Goal: Information Seeking & Learning: Learn about a topic

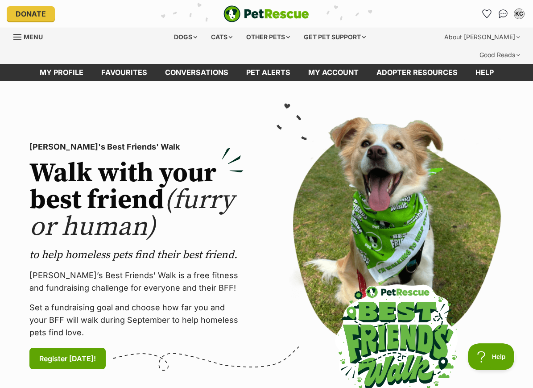
click at [285, 64] on link "Pet alerts" at bounding box center [268, 72] width 62 height 17
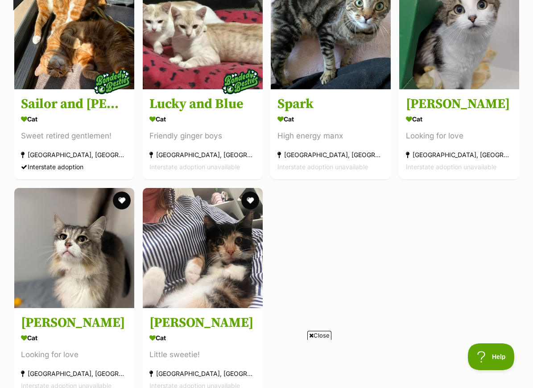
click at [132, 205] on img at bounding box center [74, 248] width 120 height 120
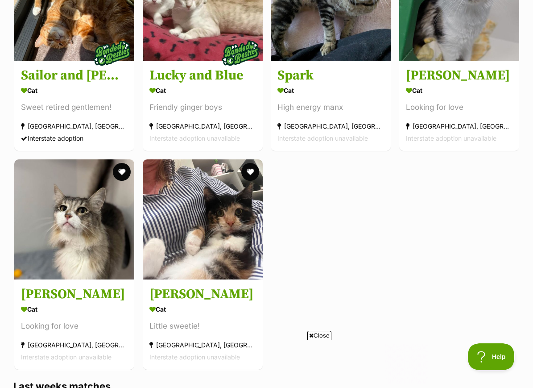
click at [120, 173] on button "favourite" at bounding box center [122, 172] width 18 height 18
click at [248, 173] on button "favourite" at bounding box center [250, 172] width 18 height 18
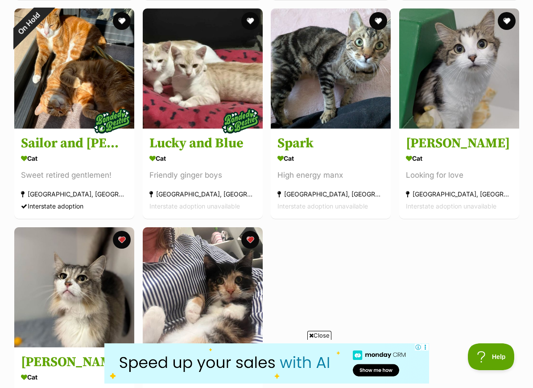
click at [510, 20] on button "favourite" at bounding box center [507, 21] width 18 height 18
click at [493, 91] on img at bounding box center [459, 68] width 120 height 120
click at [239, 310] on img at bounding box center [203, 287] width 120 height 120
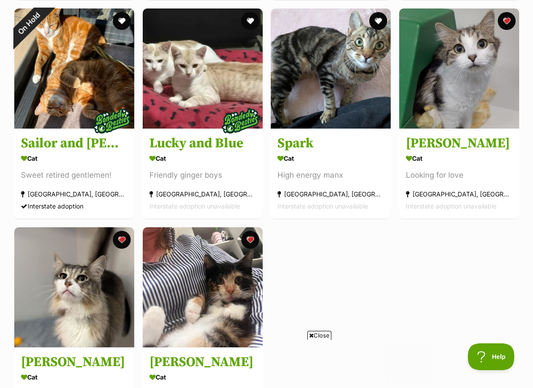
scroll to position [0, 0]
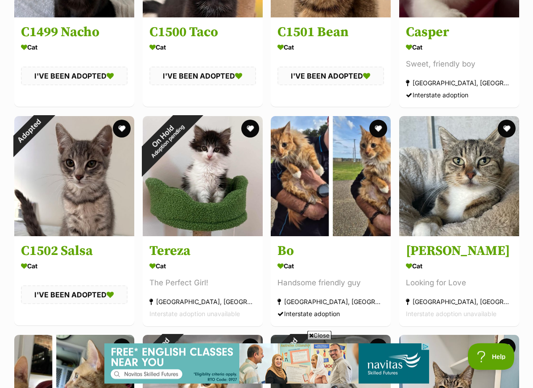
scroll to position [10821, 0]
click at [282, 258] on h3 "Bo" at bounding box center [331, 250] width 107 height 17
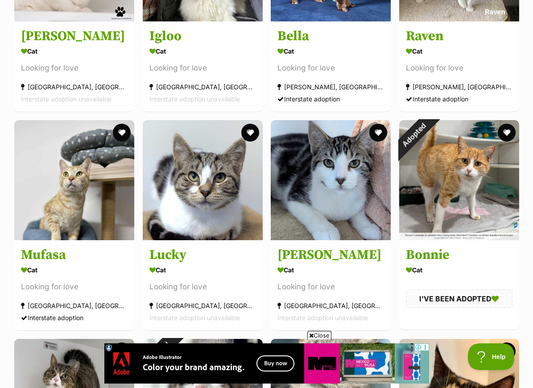
scroll to position [9067, 0]
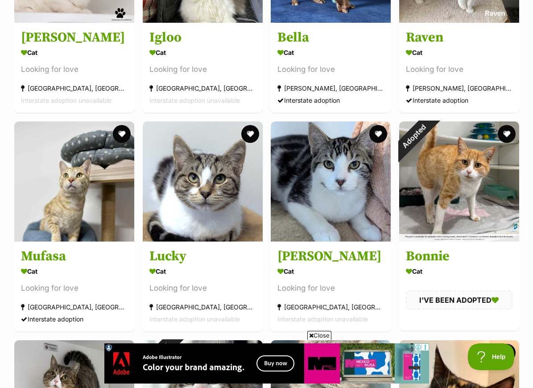
click at [336, 241] on img at bounding box center [331, 181] width 120 height 120
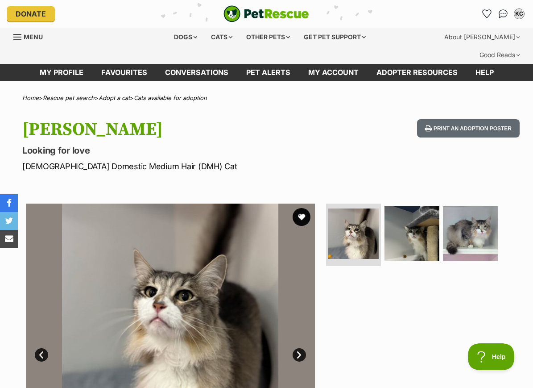
click at [386, 226] on img at bounding box center [412, 233] width 55 height 55
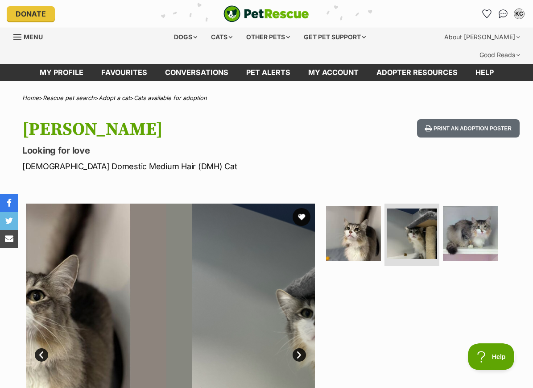
click at [399, 228] on img at bounding box center [412, 233] width 50 height 50
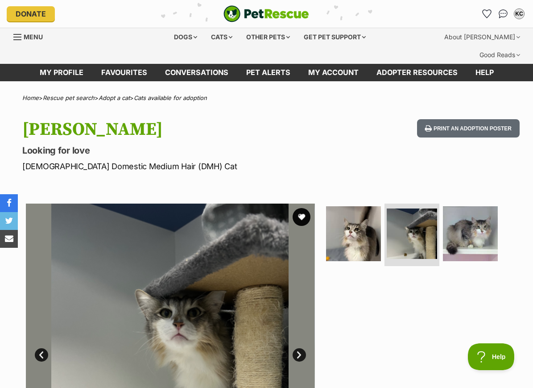
click at [473, 206] on img at bounding box center [470, 233] width 55 height 55
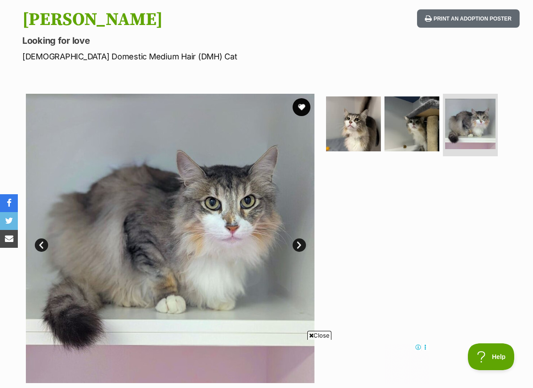
scroll to position [109, 0]
click at [422, 108] on img at bounding box center [412, 124] width 55 height 55
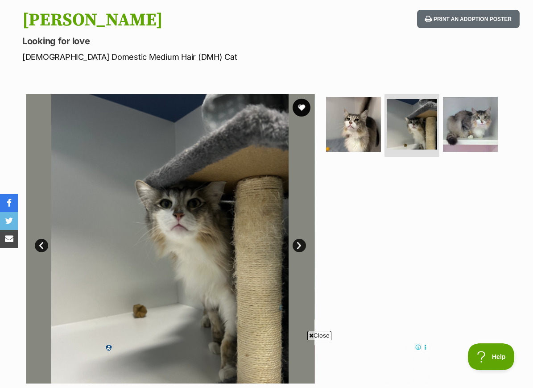
click at [476, 100] on img at bounding box center [470, 124] width 55 height 55
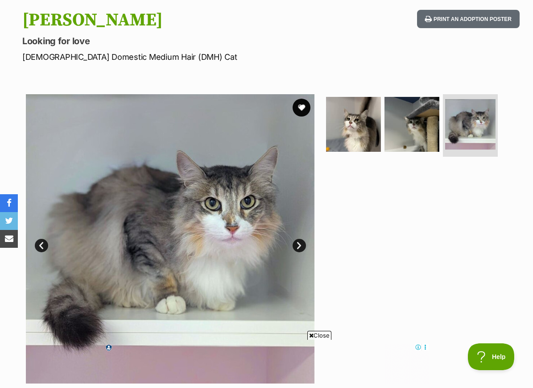
click at [427, 111] on img at bounding box center [412, 124] width 55 height 55
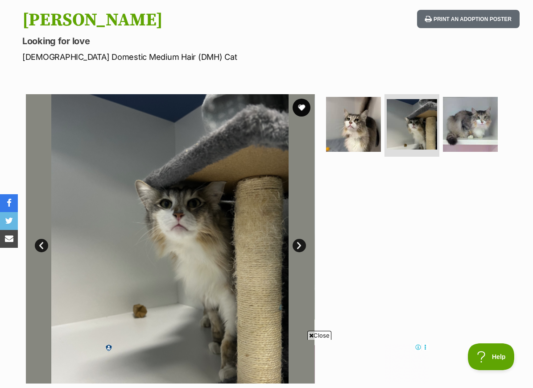
click at [371, 110] on img at bounding box center [353, 124] width 55 height 55
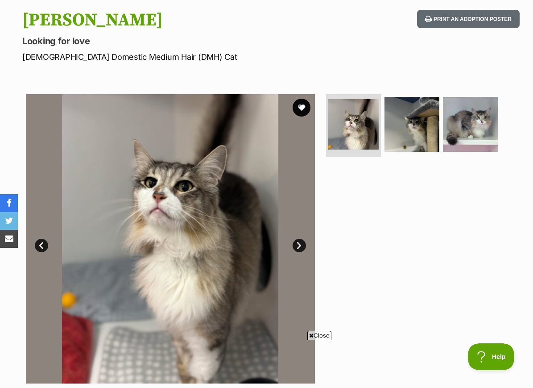
scroll to position [0, 0]
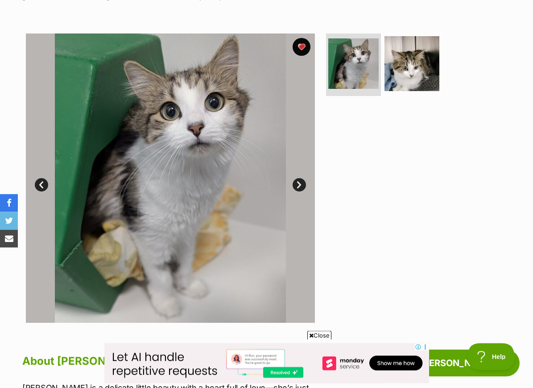
scroll to position [168, 0]
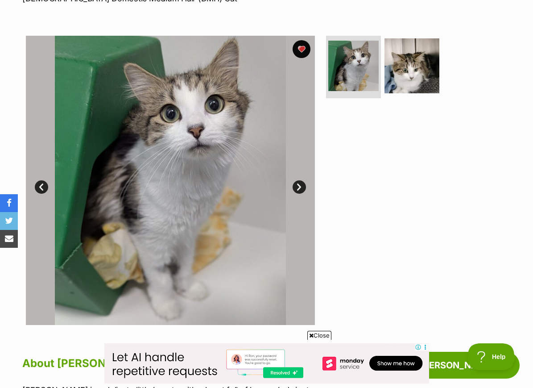
click at [426, 42] on img at bounding box center [412, 65] width 55 height 55
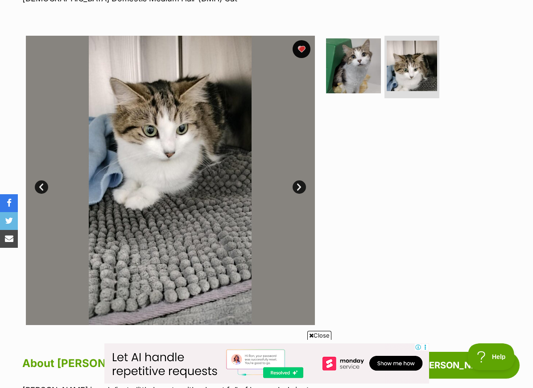
click at [366, 46] on img at bounding box center [353, 65] width 55 height 55
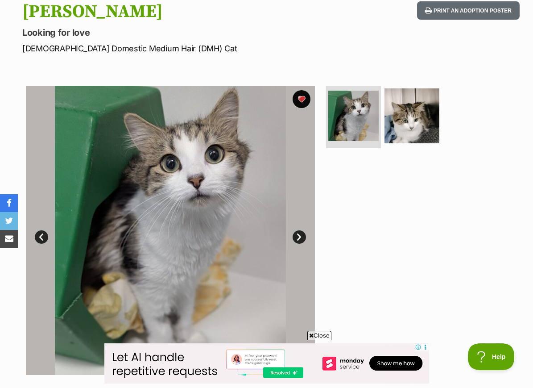
scroll to position [117, 0]
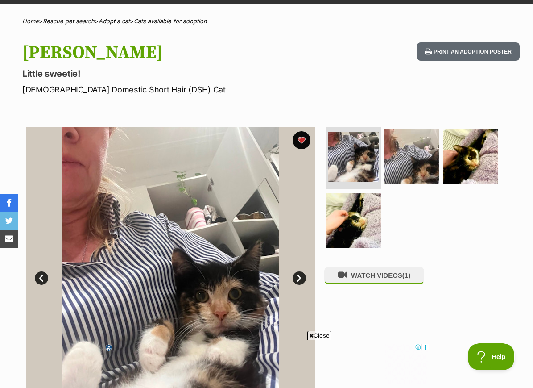
click at [373, 215] on img at bounding box center [353, 220] width 55 height 55
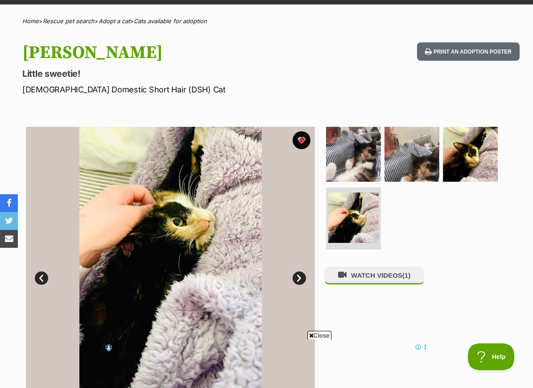
click at [469, 141] on img at bounding box center [470, 154] width 55 height 55
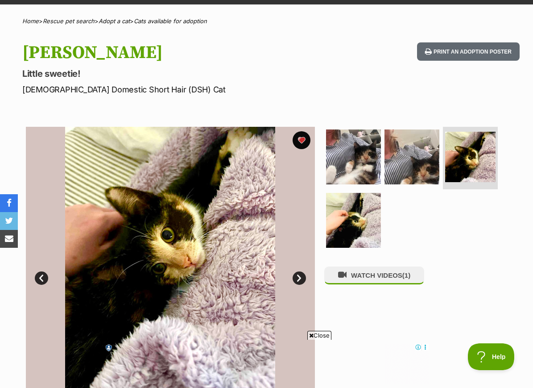
click at [425, 143] on img at bounding box center [412, 156] width 55 height 55
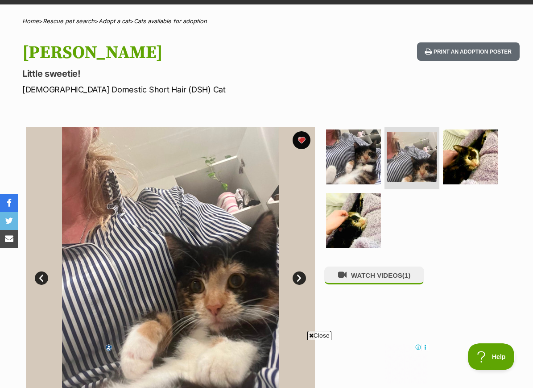
click at [354, 149] on img at bounding box center [353, 156] width 55 height 55
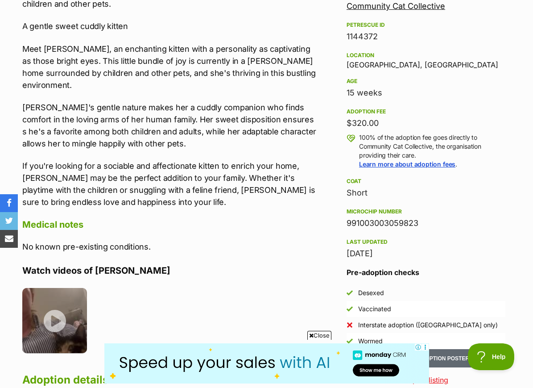
click at [57, 303] on img at bounding box center [54, 320] width 65 height 65
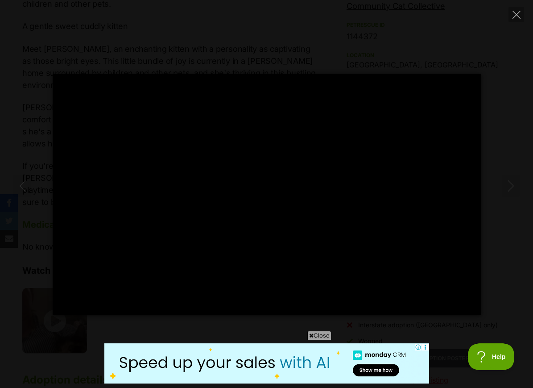
click at [60, 351] on div "Pause Play % buffered 00:00 -00:03 Unmute Mute Disable captions Enable captions…" at bounding box center [266, 194] width 533 height 388
type input "76.79"
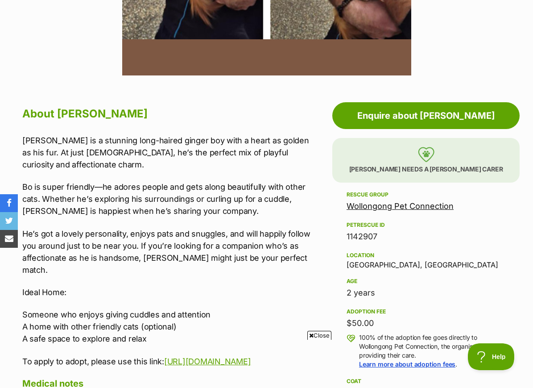
scroll to position [419, 0]
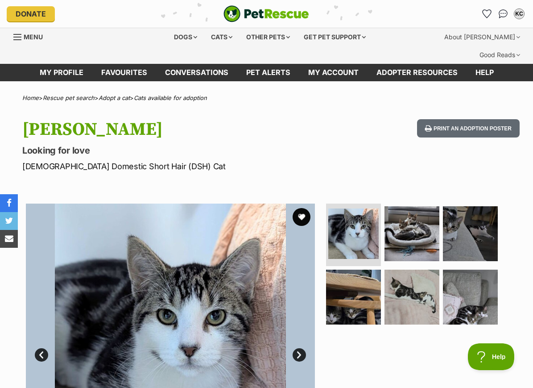
click at [396, 270] on img at bounding box center [412, 297] width 55 height 55
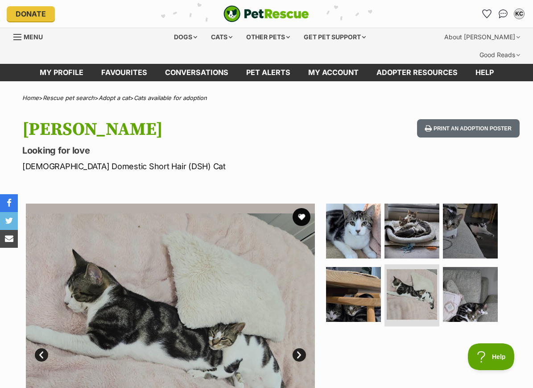
click at [391, 212] on img at bounding box center [412, 230] width 55 height 55
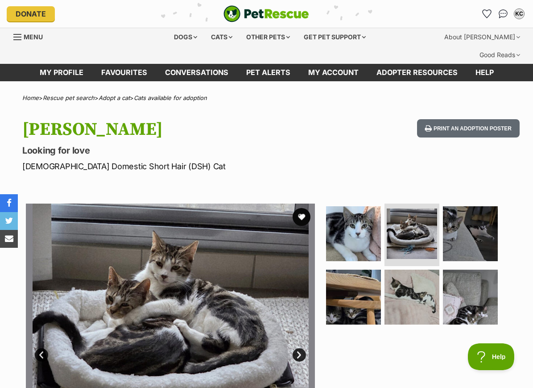
scroll to position [14, 0]
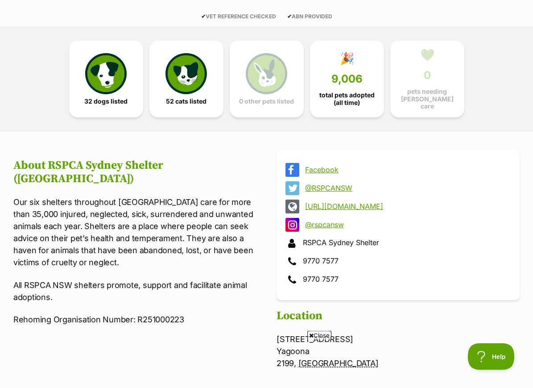
scroll to position [224, 0]
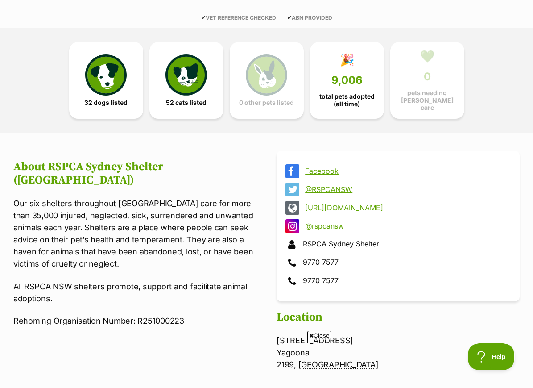
click at [187, 72] on img at bounding box center [186, 74] width 41 height 41
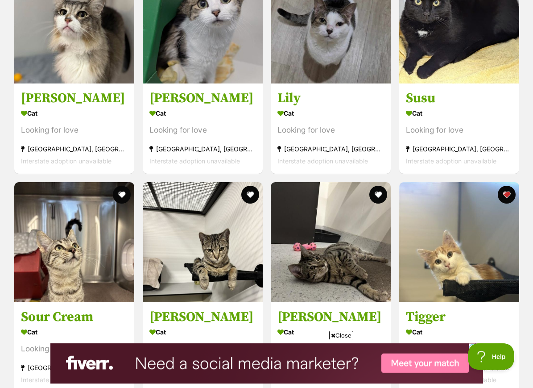
scroll to position [960, 0]
click at [479, 308] on h3 "Tigger" at bounding box center [459, 316] width 107 height 17
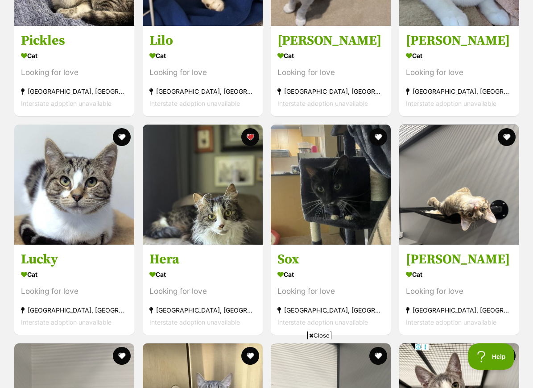
scroll to position [1455, 0]
click at [371, 214] on img at bounding box center [331, 184] width 120 height 120
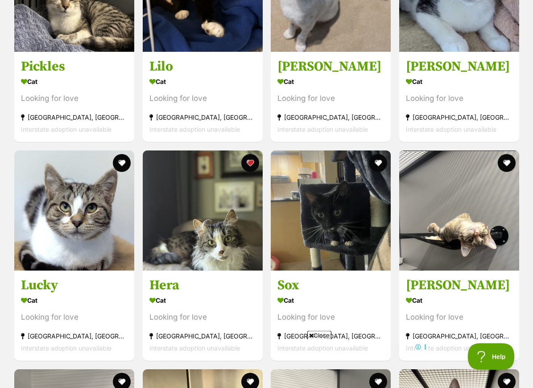
scroll to position [1429, 0]
click at [220, 294] on div "Cat" at bounding box center [202, 300] width 107 height 13
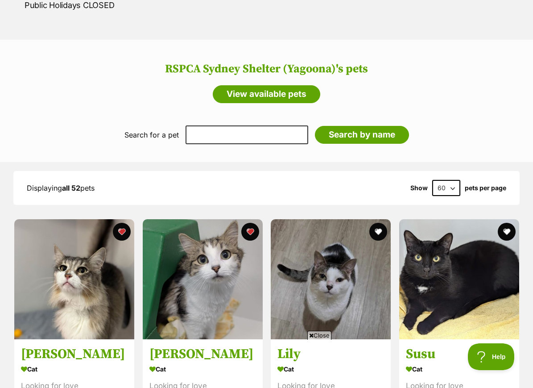
scroll to position [0, 0]
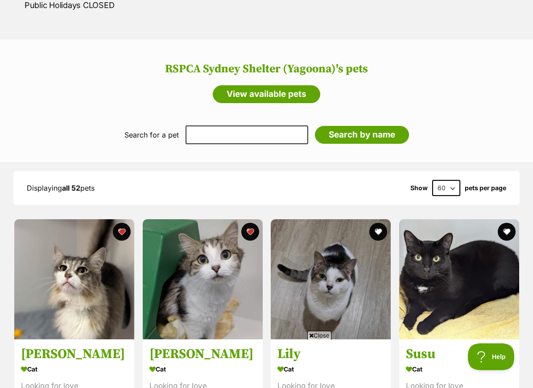
scroll to position [982, 0]
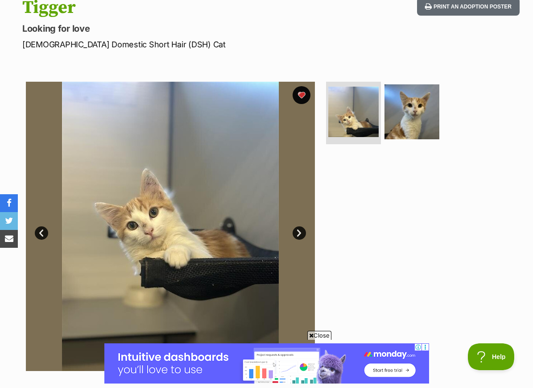
scroll to position [118, 0]
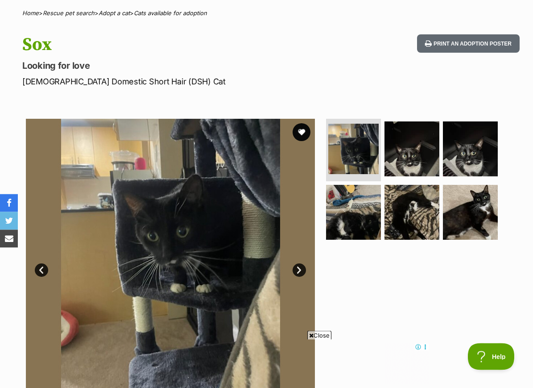
scroll to position [85, 0]
click at [471, 185] on img at bounding box center [470, 212] width 55 height 55
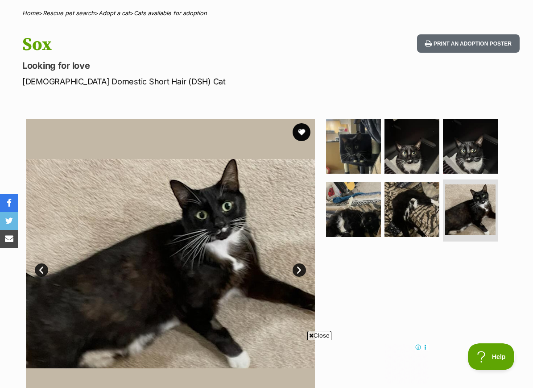
click at [435, 194] on img at bounding box center [412, 209] width 55 height 55
